Goal: Information Seeking & Learning: Learn about a topic

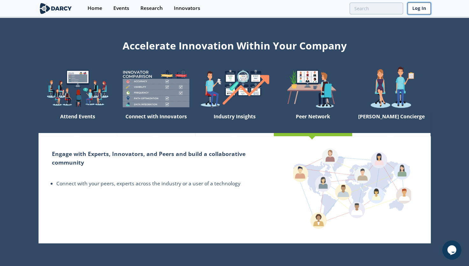
click at [416, 12] on link "Log In" at bounding box center [419, 9] width 23 height 12
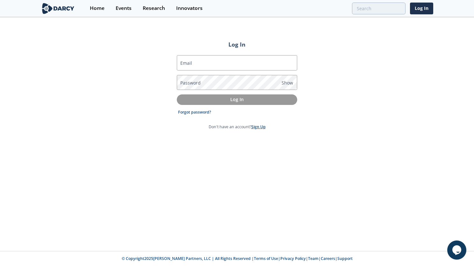
click at [258, 127] on link "Sign Up" at bounding box center [258, 126] width 14 height 5
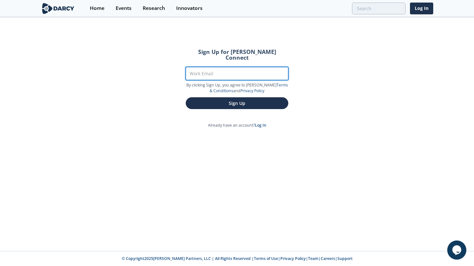
click at [242, 72] on input "Work Email" at bounding box center [237, 73] width 103 height 13
type input "allison.m.scribner@exxonmobil.com"
click at [186, 97] on button "Sign Up" at bounding box center [237, 103] width 103 height 12
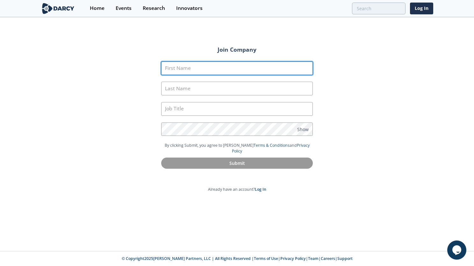
click at [238, 67] on input "First Name" at bounding box center [237, 68] width 152 height 14
type input "Allison"
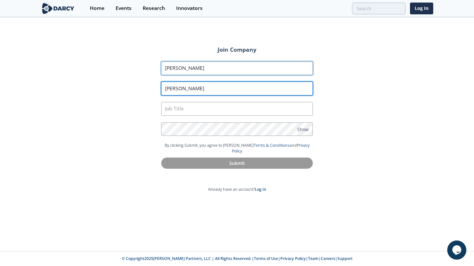
type input "Scribner"
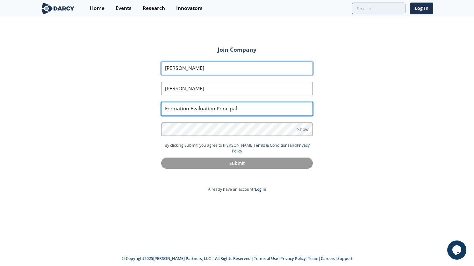
type input "Formation Evaluation Principal"
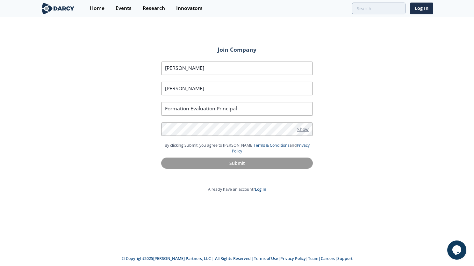
click at [306, 128] on span "Show" at bounding box center [302, 128] width 11 height 7
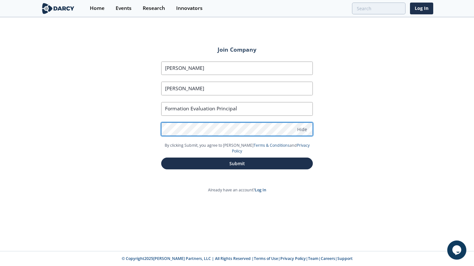
click at [158, 124] on form "First Name Allison Last Name Scribner Job Title Formation Evaluation Principal …" at bounding box center [236, 116] width 169 height 126
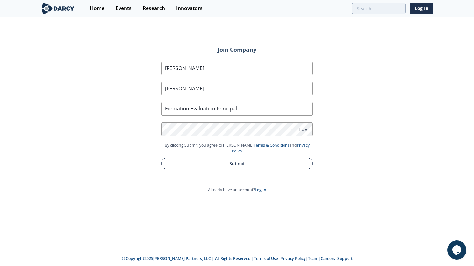
click at [231, 158] on button "Submit" at bounding box center [237, 163] width 152 height 12
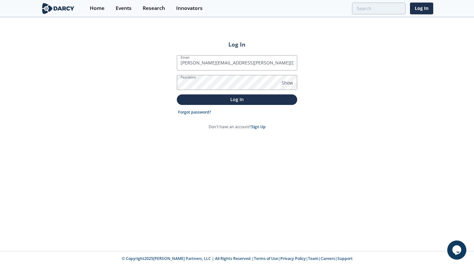
click at [177, 94] on button "Log In" at bounding box center [237, 99] width 120 height 11
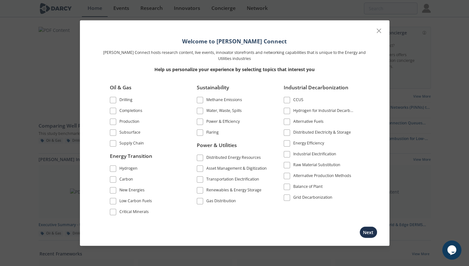
click at [112, 134] on span at bounding box center [113, 132] width 4 height 4
click at [364, 232] on button "Next" at bounding box center [368, 232] width 18 height 12
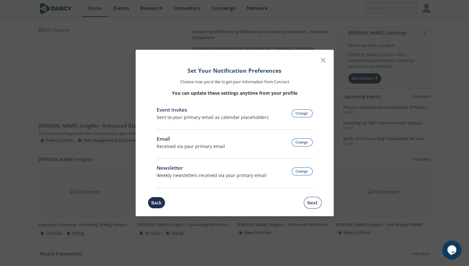
click at [312, 203] on button "Next" at bounding box center [313, 202] width 18 height 12
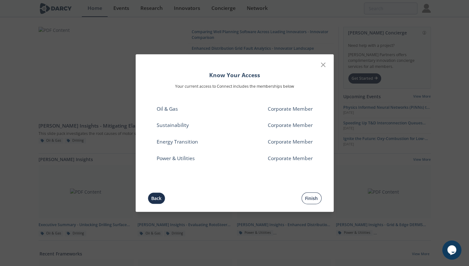
click at [311, 196] on button "Finish" at bounding box center [311, 198] width 20 height 12
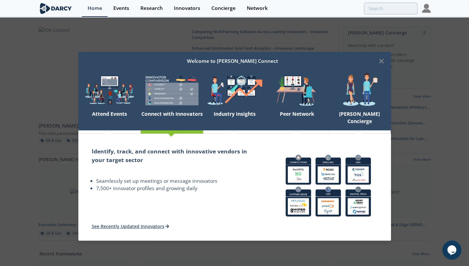
click at [167, 99] on img at bounding box center [172, 90] width 62 height 35
click at [135, 224] on link "See Recently Updated Innovators" at bounding box center [131, 226] width 79 height 6
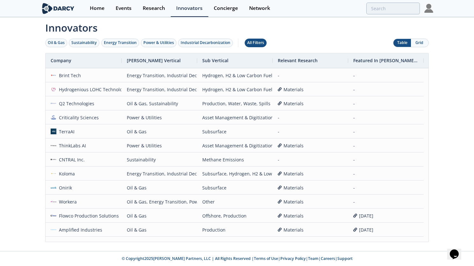
click at [262, 41] on div "All Filters" at bounding box center [255, 43] width 17 height 6
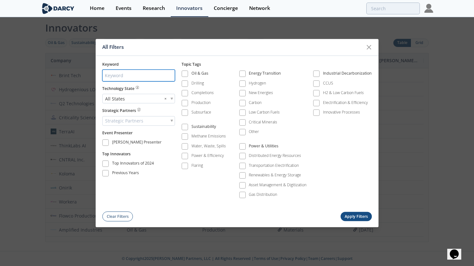
click at [163, 78] on input "search" at bounding box center [138, 75] width 73 height 12
type input "well log"
click at [348, 215] on button "Apply Filters" at bounding box center [355, 216] width 31 height 9
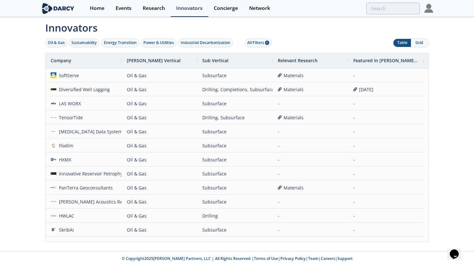
click at [17, 140] on div "Innovators Oil & Gas Sustainability Energy Transition Power & Utilities Industr…" at bounding box center [237, 134] width 474 height 233
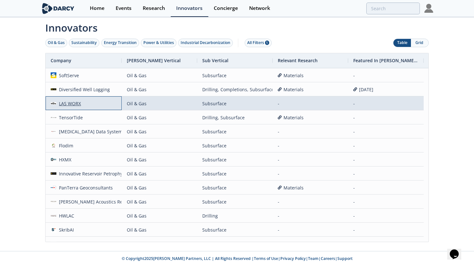
click at [77, 103] on div "LAS WORX" at bounding box center [68, 103] width 25 height 14
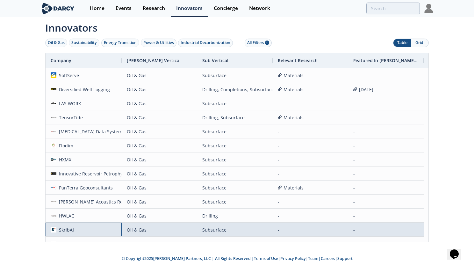
click at [69, 227] on div "SkribAI" at bounding box center [65, 230] width 18 height 14
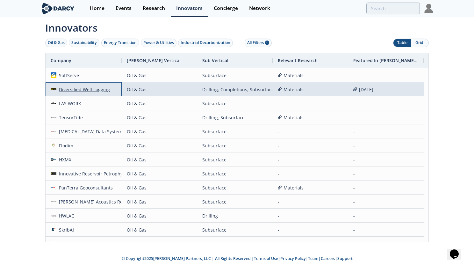
click at [67, 89] on div "Diversified Well Logging" at bounding box center [83, 89] width 54 height 14
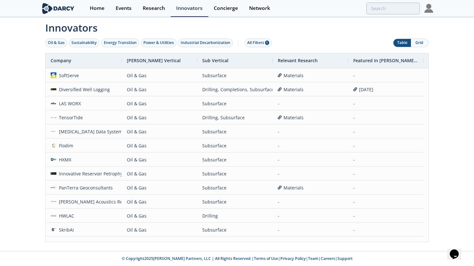
click at [17, 174] on div "Innovators Oil & Gas Sustainability Energy Transition Power & Utilities Industr…" at bounding box center [237, 134] width 474 height 233
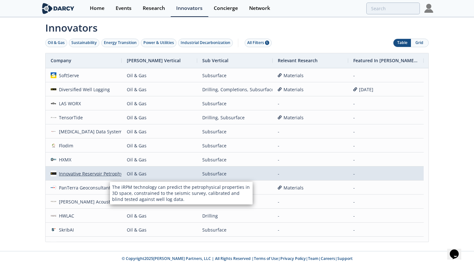
click at [110, 175] on div "Innovative Reservoir Petrophysical Modelling" at bounding box center [105, 174] width 99 height 14
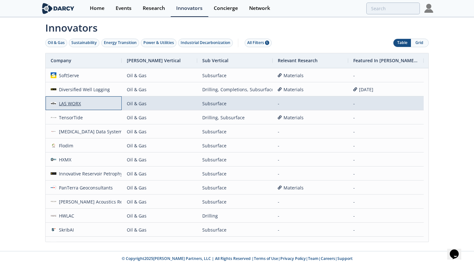
click at [76, 103] on div "LAS WORX" at bounding box center [68, 103] width 25 height 14
